Goal: Information Seeking & Learning: Find specific fact

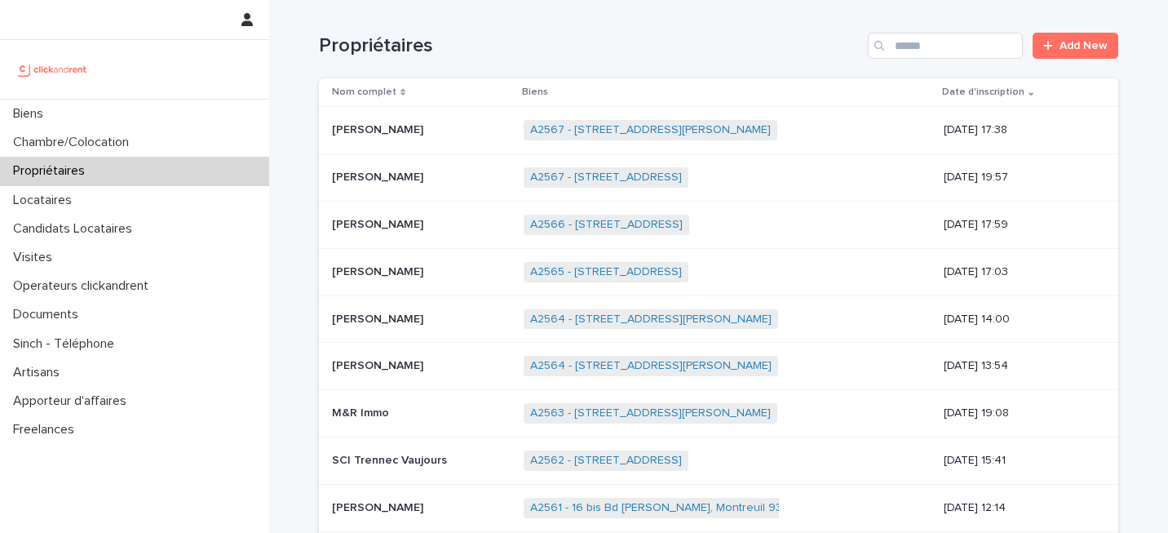
click at [960, 23] on div "Propriétaires Add New" at bounding box center [719, 39] width 800 height 78
click at [951, 37] on input "Search" at bounding box center [945, 46] width 155 height 26
click at [916, 49] on input "Search" at bounding box center [945, 46] width 155 height 26
paste input "*****"
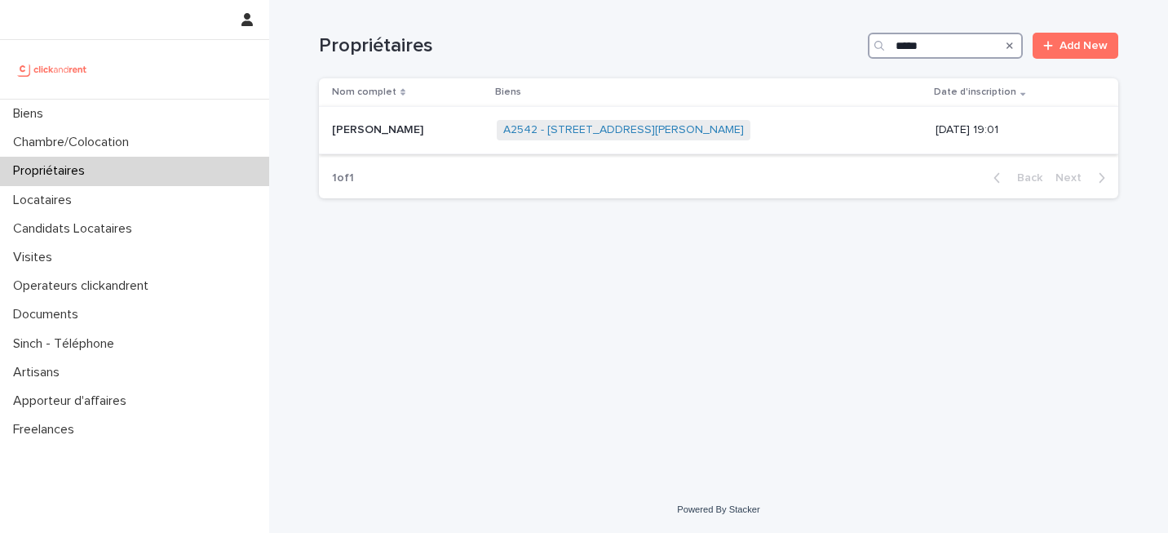
type input "*****"
click at [847, 119] on div "A2542 - [STREET_ADDRESS][PERSON_NAME] + 0" at bounding box center [710, 129] width 427 height 33
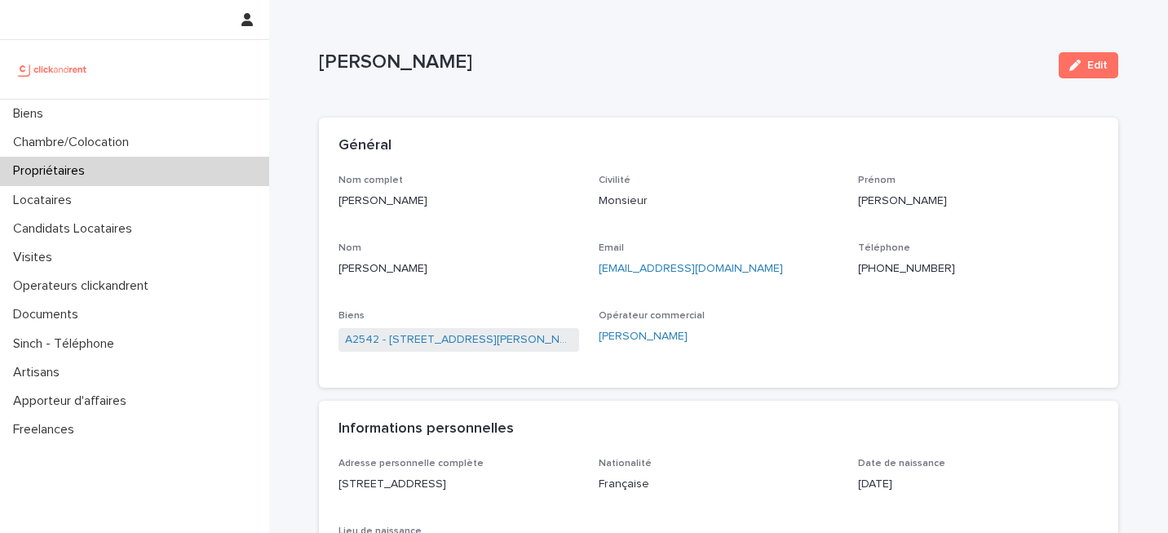
copy p "[PERSON_NAME]"
drag, startPoint x: 321, startPoint y: 63, endPoint x: 544, endPoint y: 80, distance: 224.2
click at [544, 80] on div "[PERSON_NAME]" at bounding box center [682, 66] width 727 height 30
copy link "[EMAIL_ADDRESS][DOMAIN_NAME]"
drag, startPoint x: 593, startPoint y: 267, endPoint x: 729, endPoint y: 274, distance: 136.5
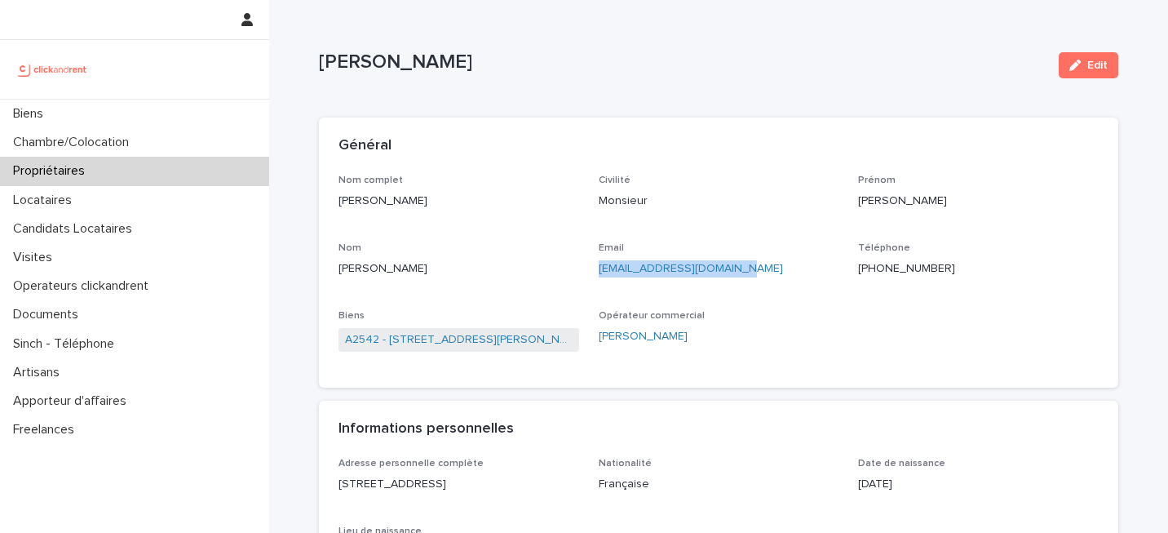
click at [729, 274] on div "Nom complet [PERSON_NAME] Civilité Monsieur [PERSON_NAME] [PERSON_NAME] Email […" at bounding box center [719, 272] width 760 height 194
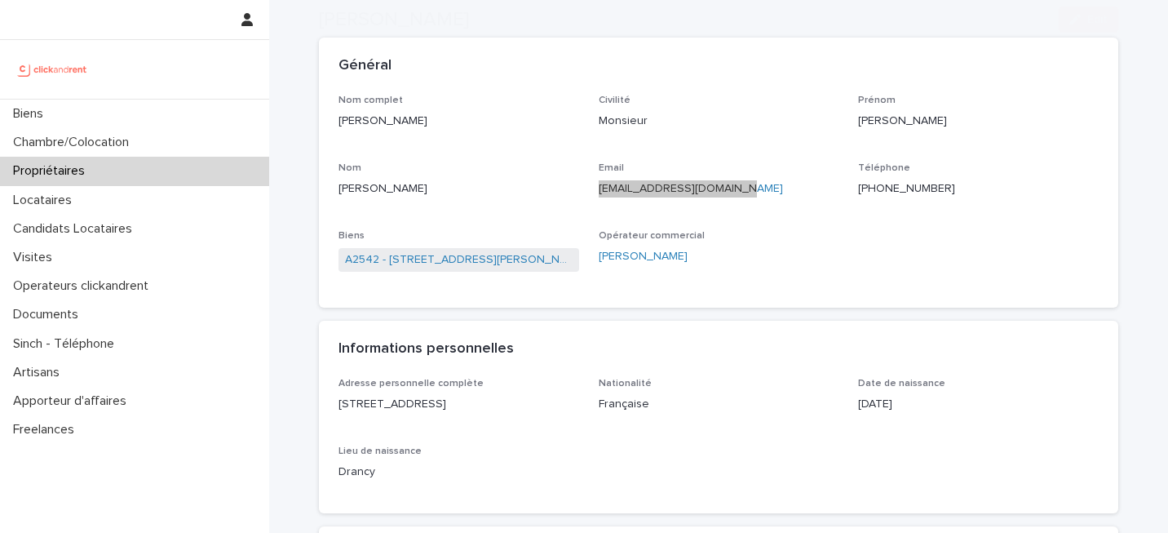
scroll to position [157, 0]
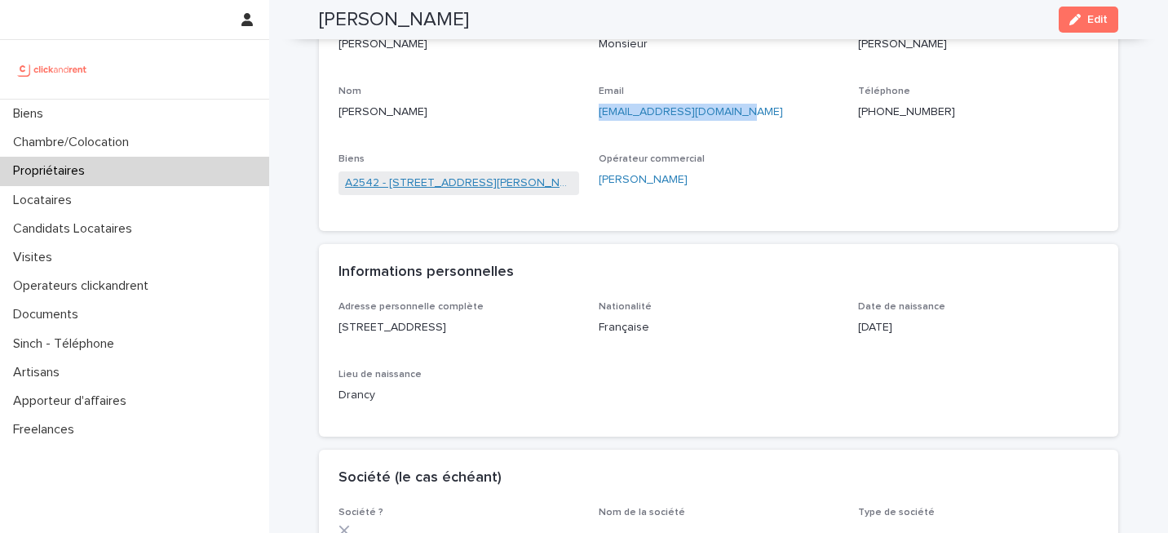
click at [445, 180] on link "A2542 - [STREET_ADDRESS][PERSON_NAME]" at bounding box center [459, 183] width 228 height 17
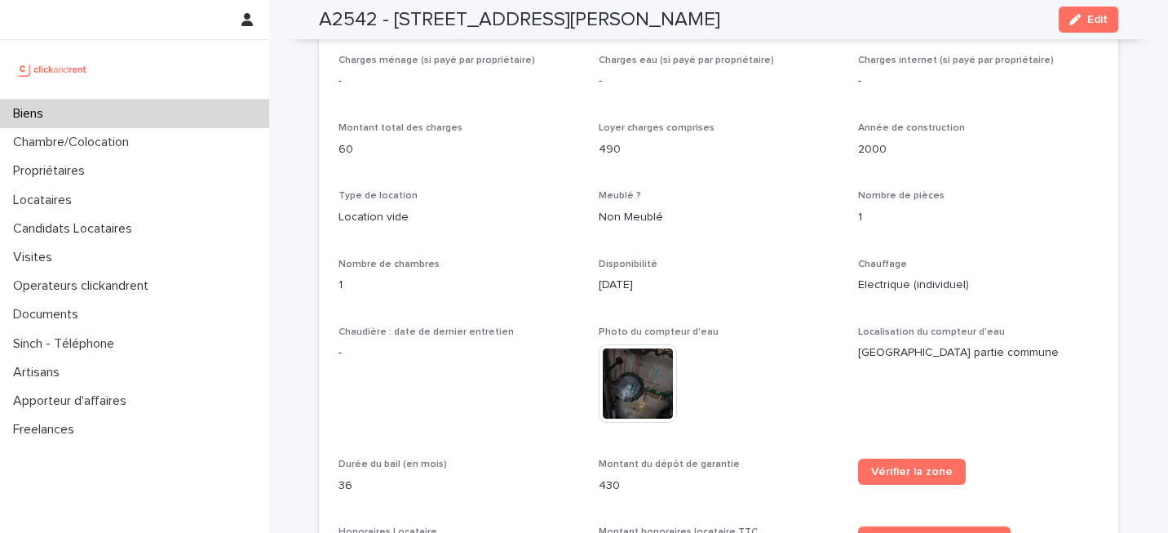
scroll to position [1434, 0]
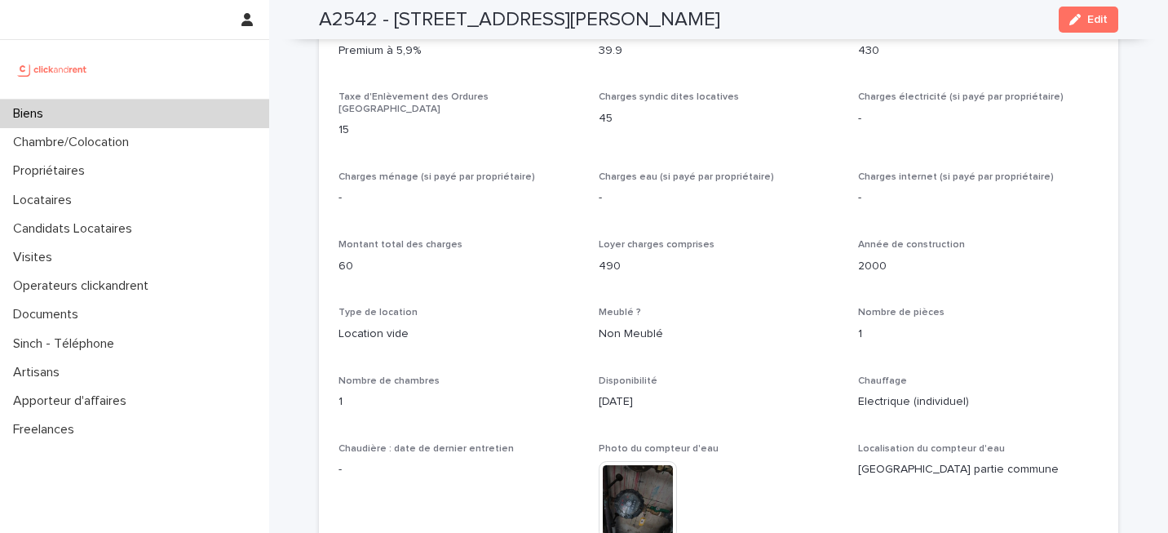
drag, startPoint x: 805, startPoint y: 20, endPoint x: 749, endPoint y: 20, distance: 55.5
click at [749, 20] on div "A2542 - [STREET_ADDRESS][PERSON_NAME] Edit" at bounding box center [719, 19] width 800 height 39
copy h2 "34090"
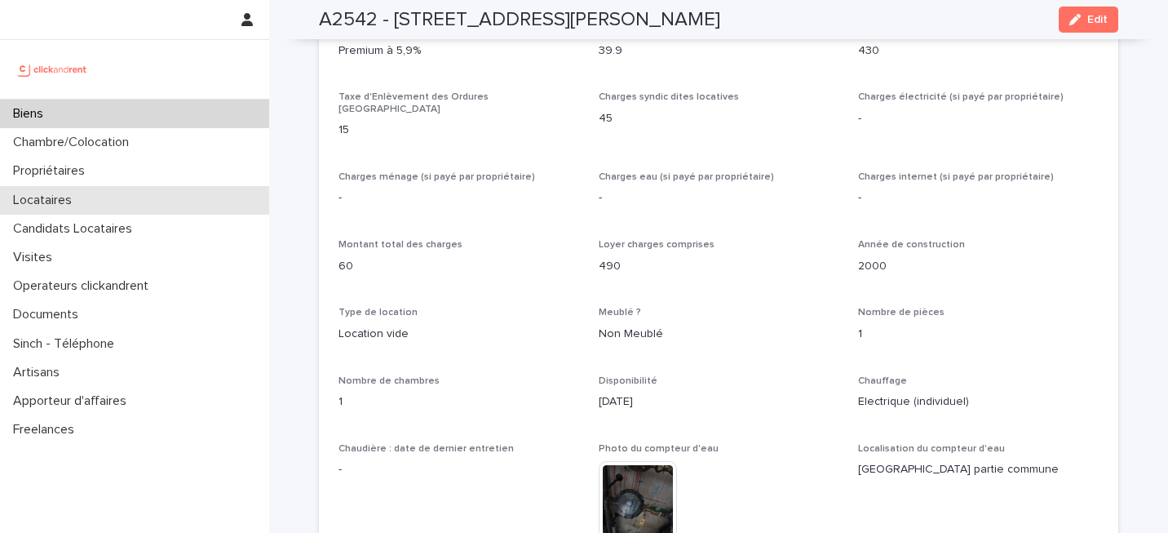
click at [183, 193] on div "Locataires" at bounding box center [134, 200] width 269 height 29
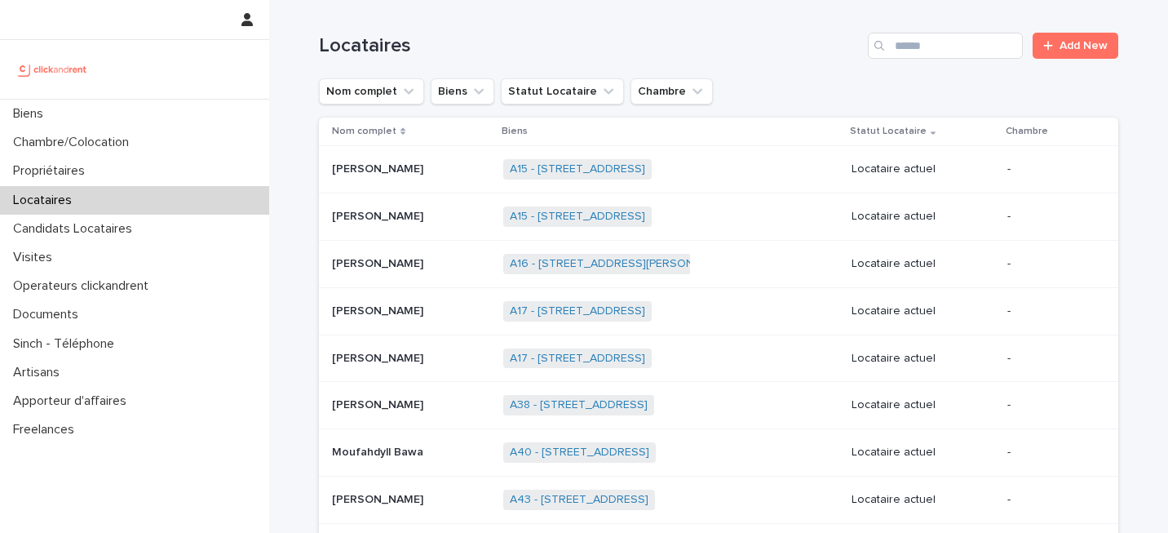
click at [949, 25] on div "Locataires Add New" at bounding box center [719, 39] width 800 height 78
click at [946, 43] on input "Search" at bounding box center [945, 46] width 155 height 26
paste input "*****"
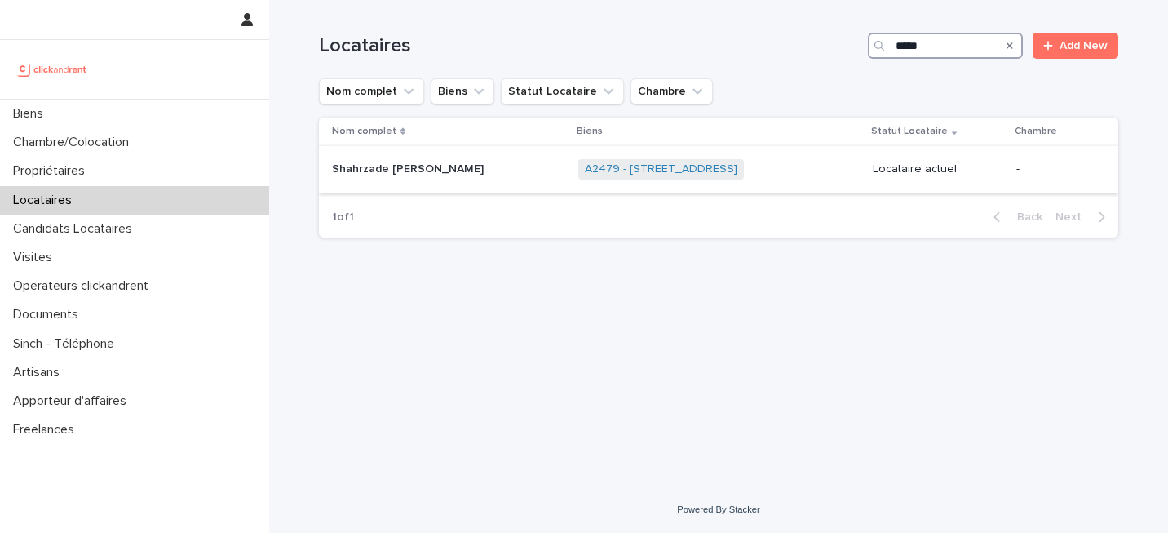
type input "*****"
click at [821, 159] on div "A2479 - [STREET_ADDRESS] + 0" at bounding box center [720, 169] width 282 height 33
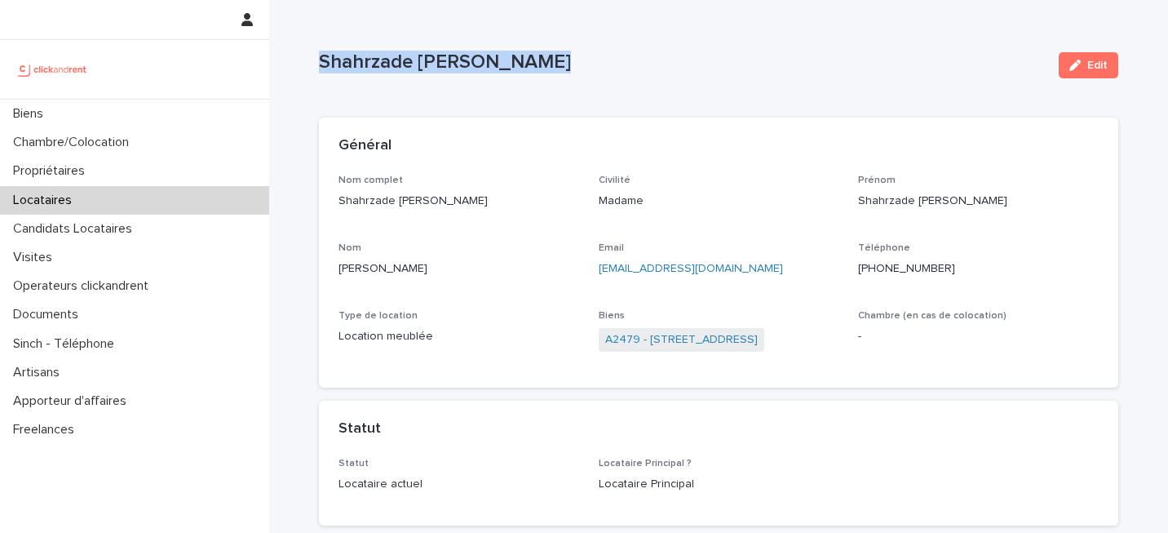
copy p "Shahrzade [PERSON_NAME]"
drag, startPoint x: 315, startPoint y: 53, endPoint x: 592, endPoint y: 76, distance: 278.4
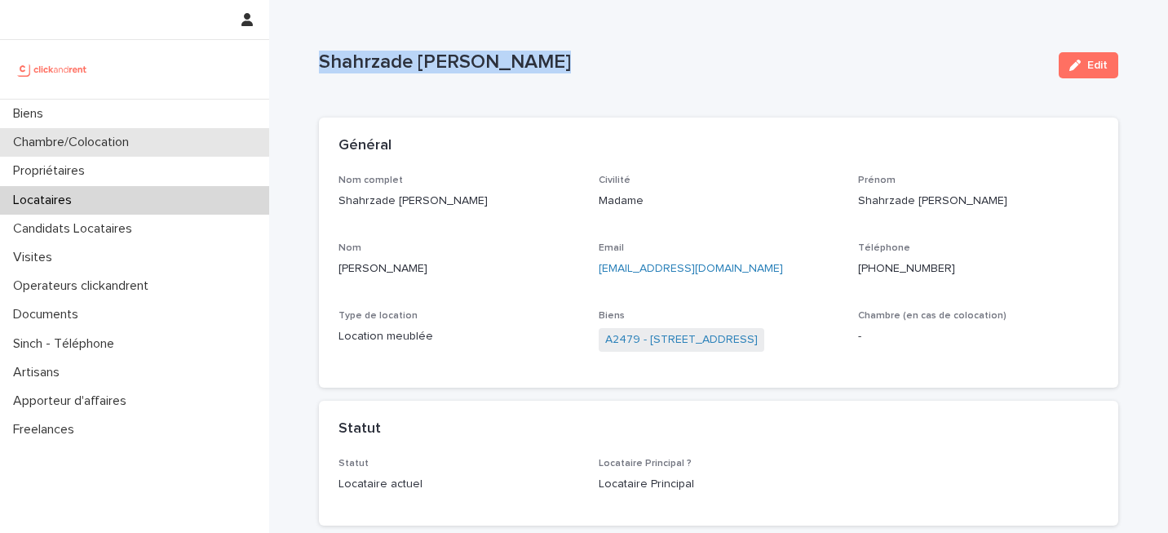
click at [148, 151] on div "Chambre/Colocation" at bounding box center [134, 142] width 269 height 29
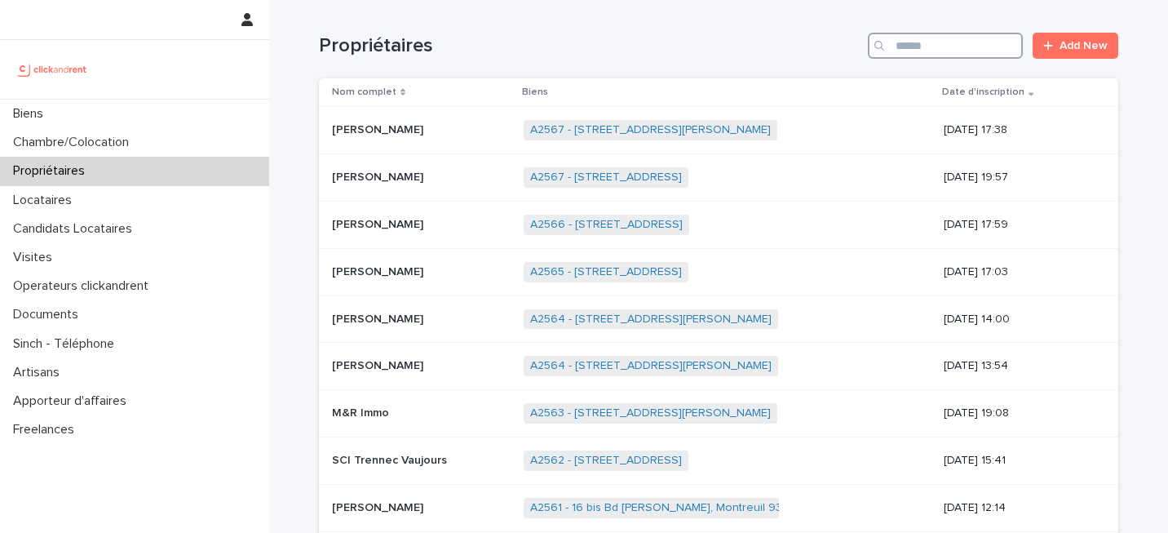
click at [923, 42] on input "Search" at bounding box center [945, 46] width 155 height 26
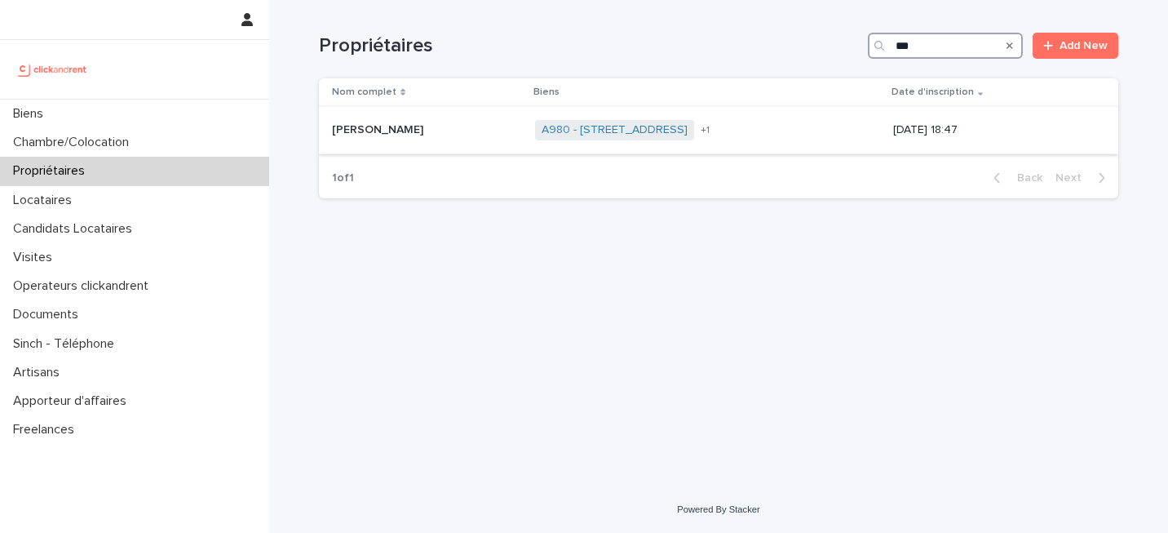
type input "***"
click at [923, 123] on div "[DATE] 18:47" at bounding box center [992, 128] width 199 height 17
